Goal: Task Accomplishment & Management: Manage account settings

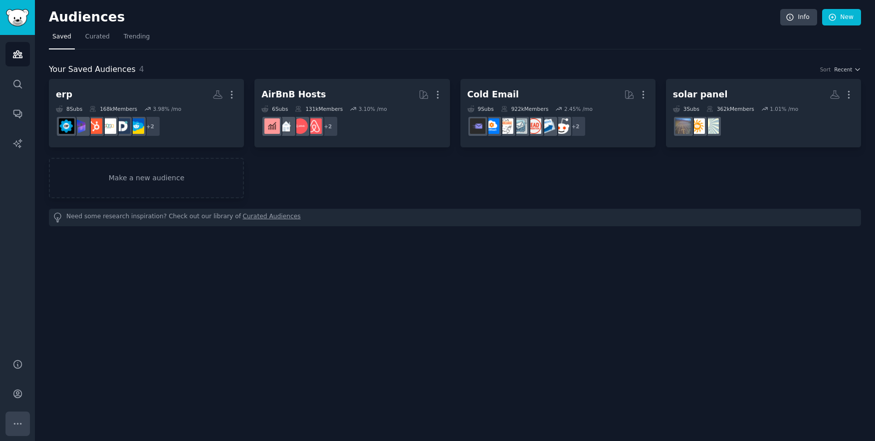
click at [15, 416] on button "More" at bounding box center [17, 423] width 24 height 24
click at [19, 391] on icon "Sidebar" at bounding box center [17, 393] width 10 height 10
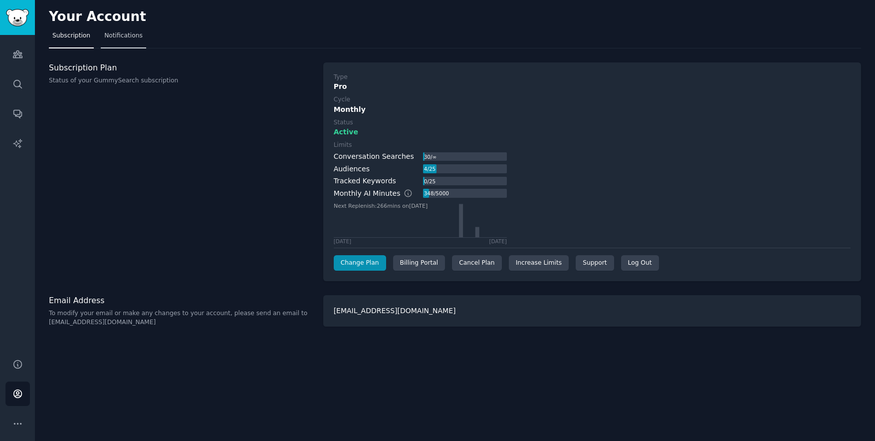
click at [133, 38] on span "Notifications" at bounding box center [123, 35] width 38 height 9
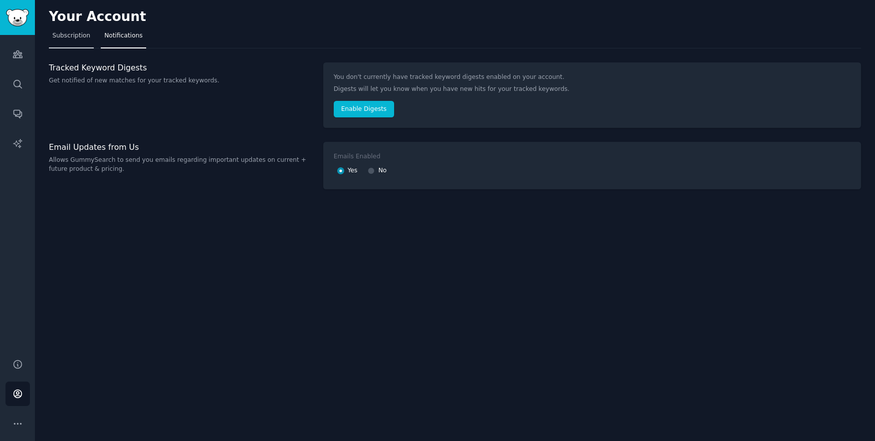
click at [66, 38] on span "Subscription" at bounding box center [71, 35] width 38 height 9
